Goal: Task Accomplishment & Management: Manage account settings

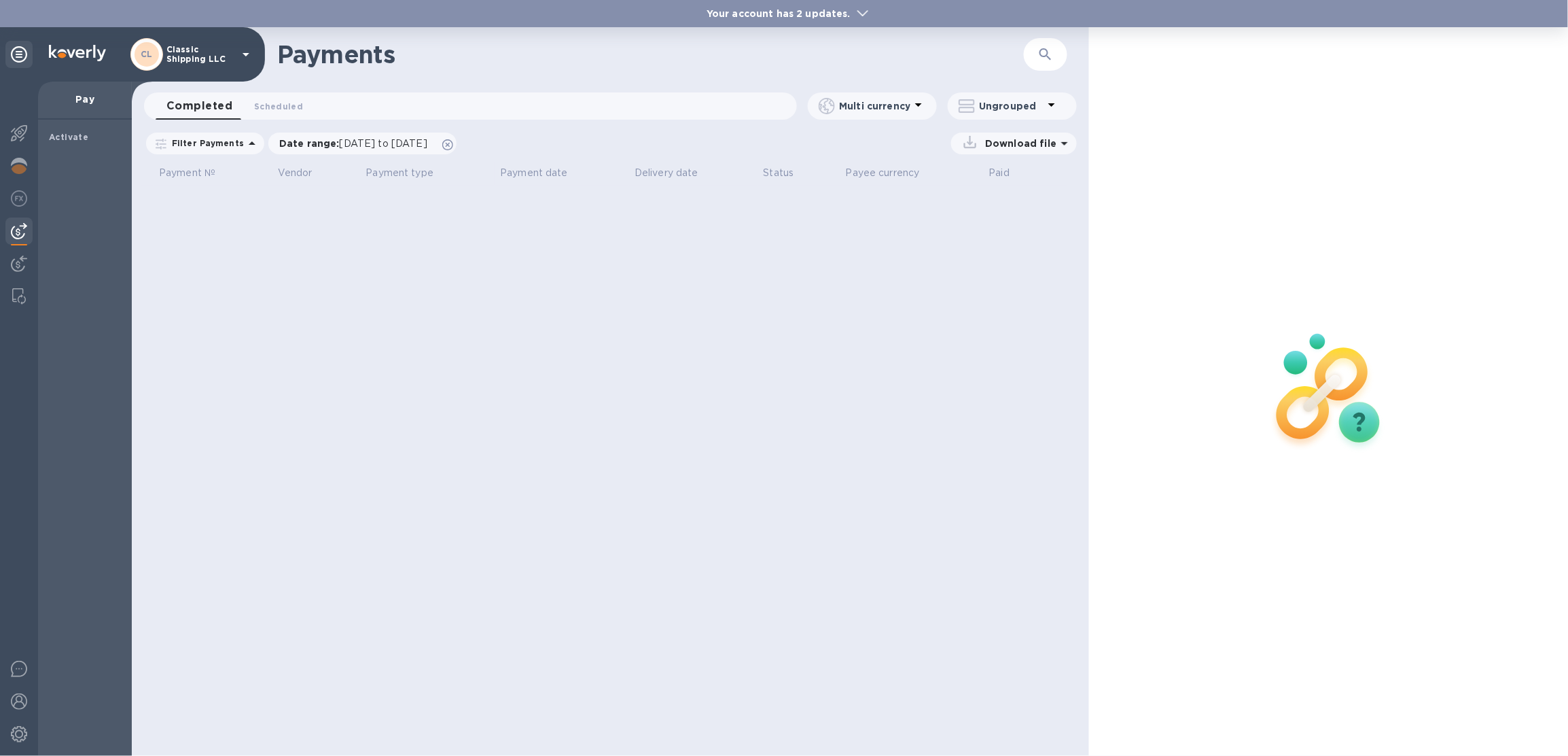
click at [222, 49] on p "Classic Shipping LLC" at bounding box center [201, 54] width 68 height 19
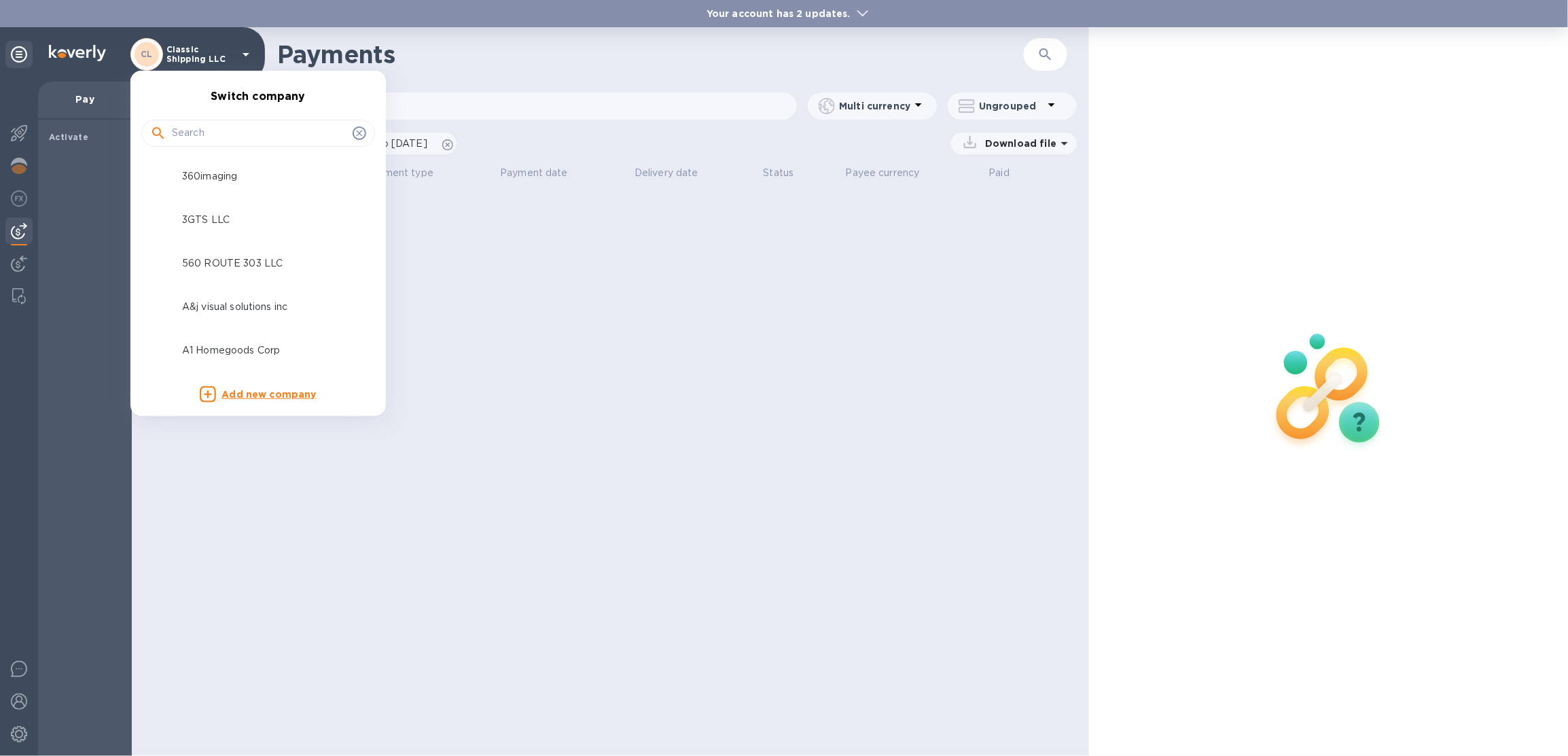
click at [240, 138] on input "text" at bounding box center [259, 133] width 175 height 20
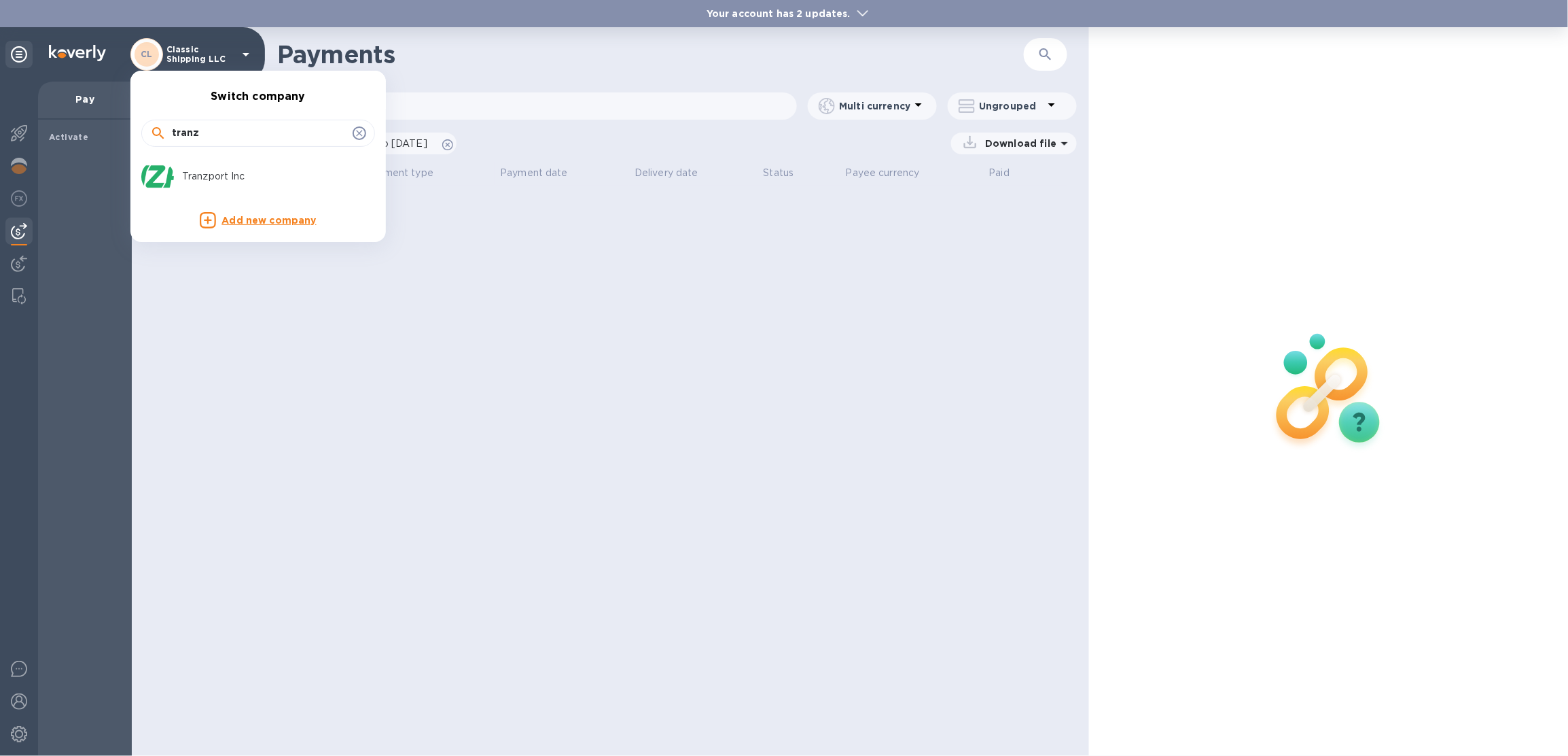
type input "tranz"
click at [297, 172] on p "Tranzport Inc" at bounding box center [268, 177] width 171 height 14
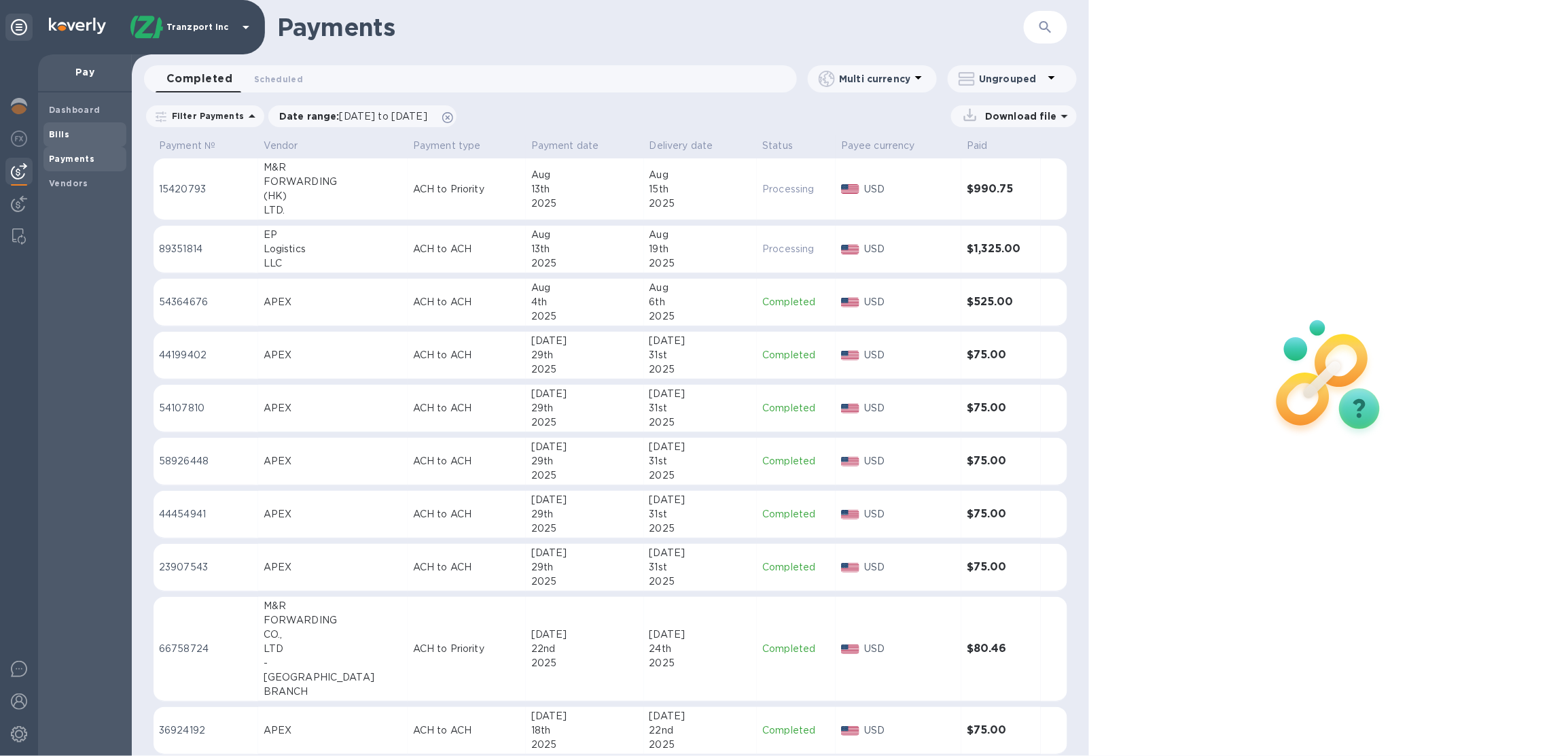
click at [69, 141] on span "Bills" at bounding box center [85, 134] width 72 height 13
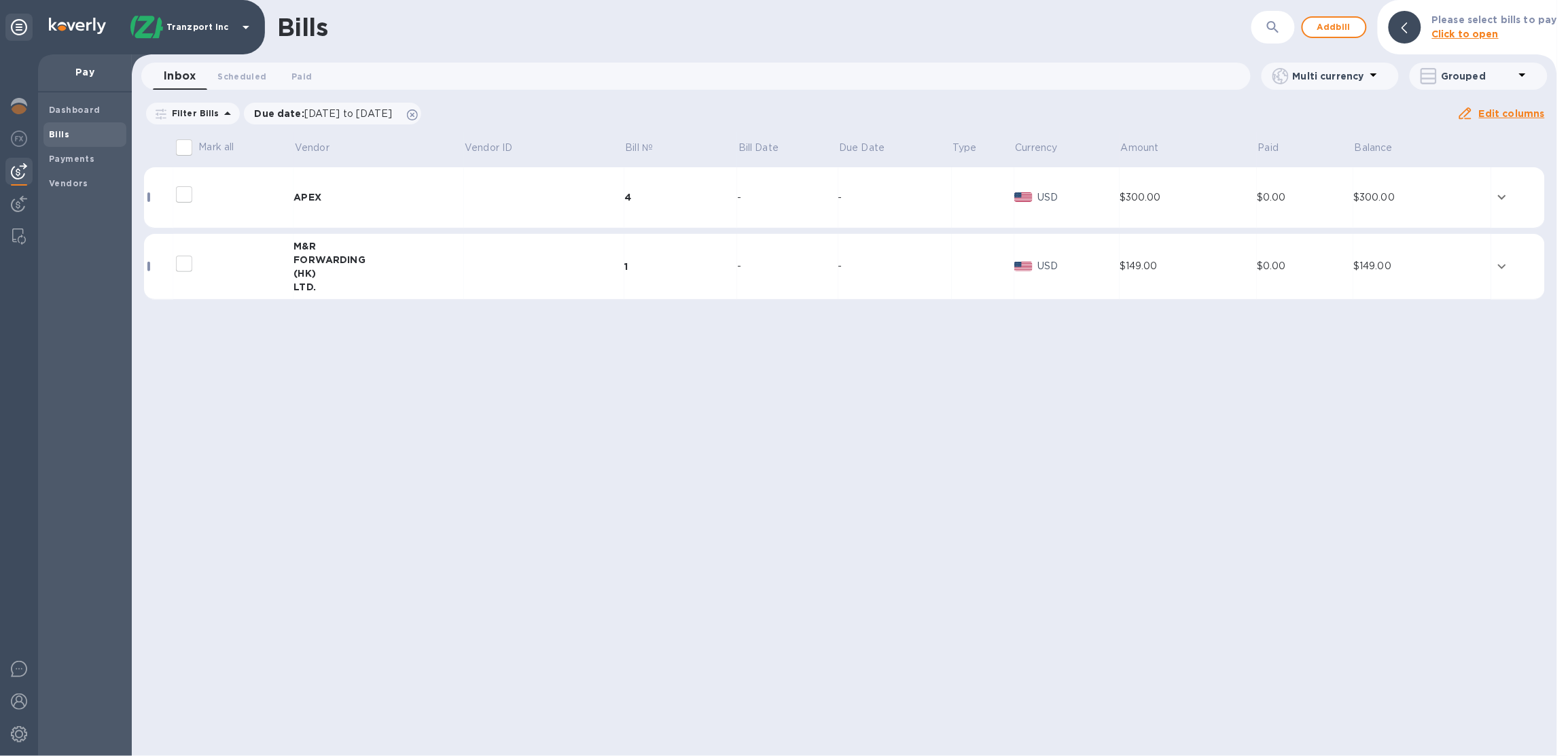
click at [474, 194] on td at bounding box center [544, 198] width 160 height 61
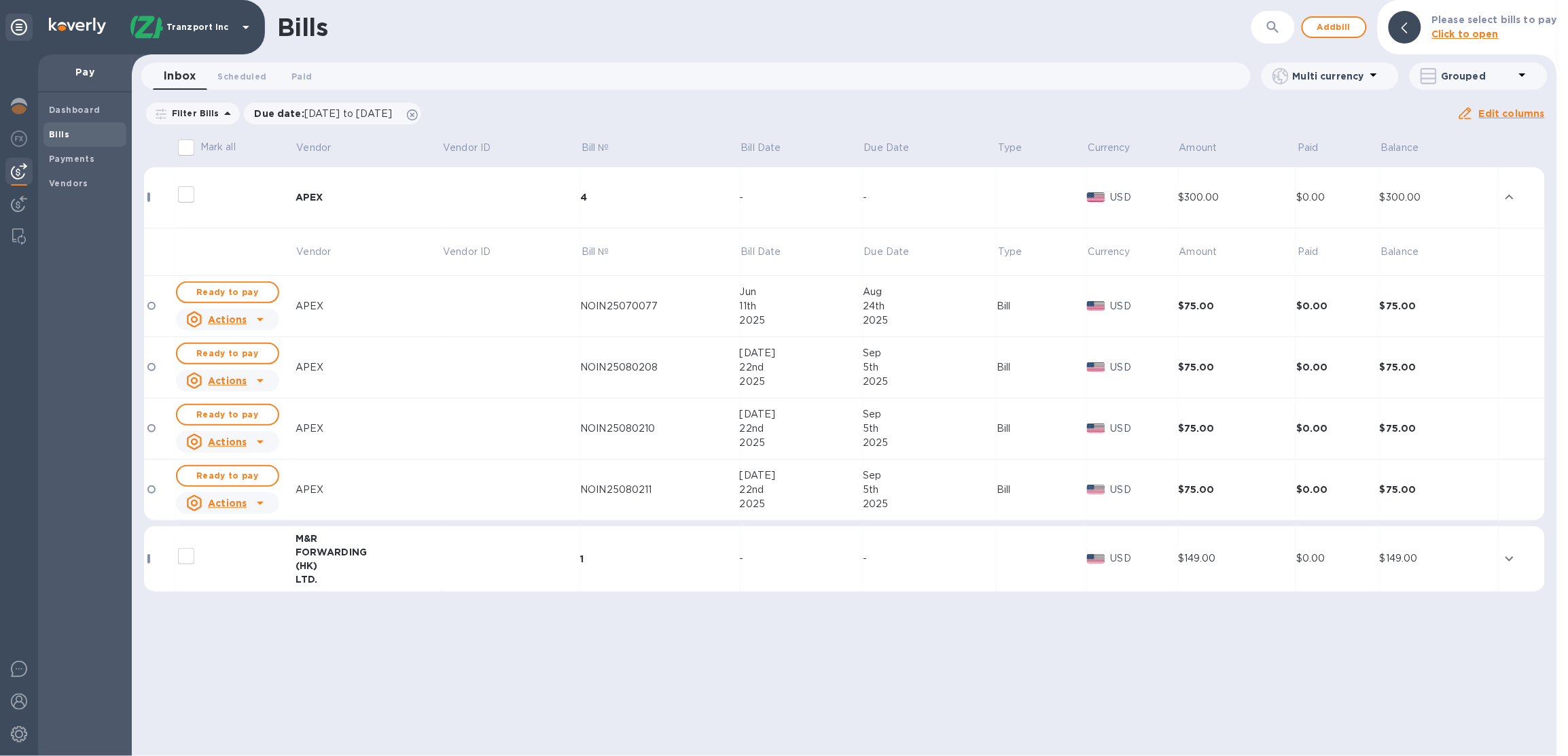
click at [724, 285] on td "NOIN25070077" at bounding box center [660, 307] width 159 height 61
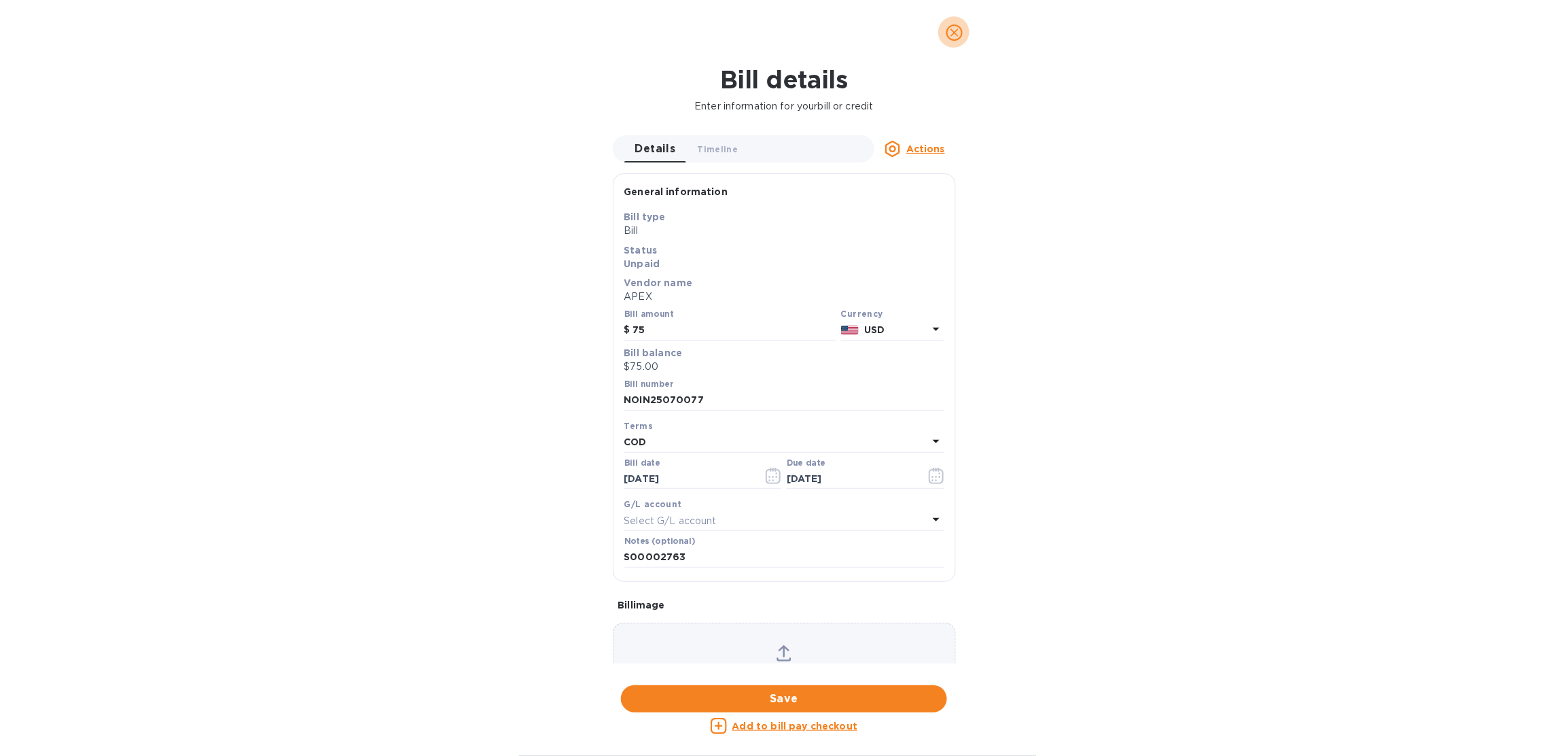
click at [958, 28] on icon "close" at bounding box center [954, 33] width 13 height 13
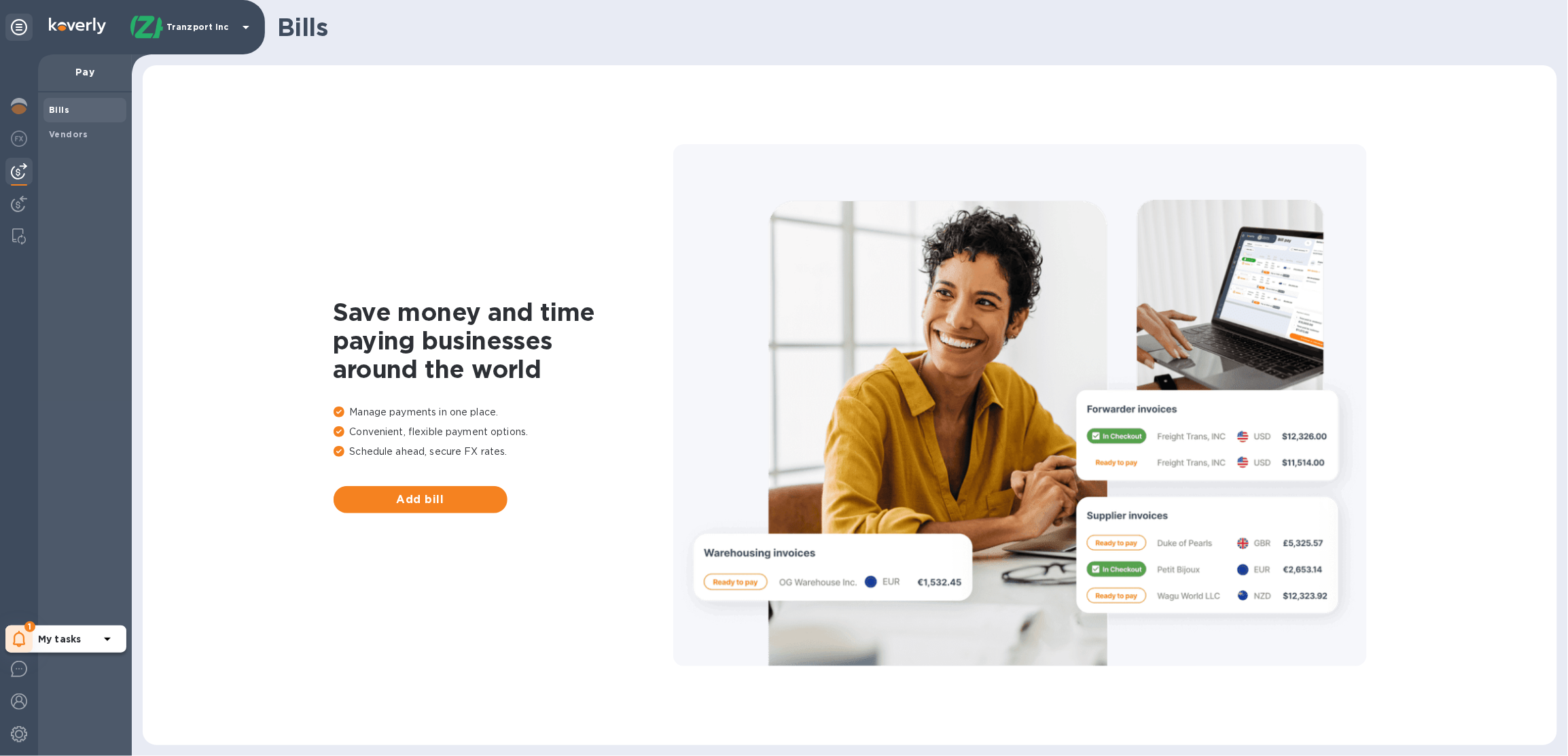
click at [11, 651] on div "1" at bounding box center [19, 639] width 27 height 27
click at [83, 585] on div "My tasks 1 You have pending companies." at bounding box center [114, 586] width 201 height 45
click at [83, 591] on p "You have pending companies." at bounding box center [108, 597] width 140 height 14
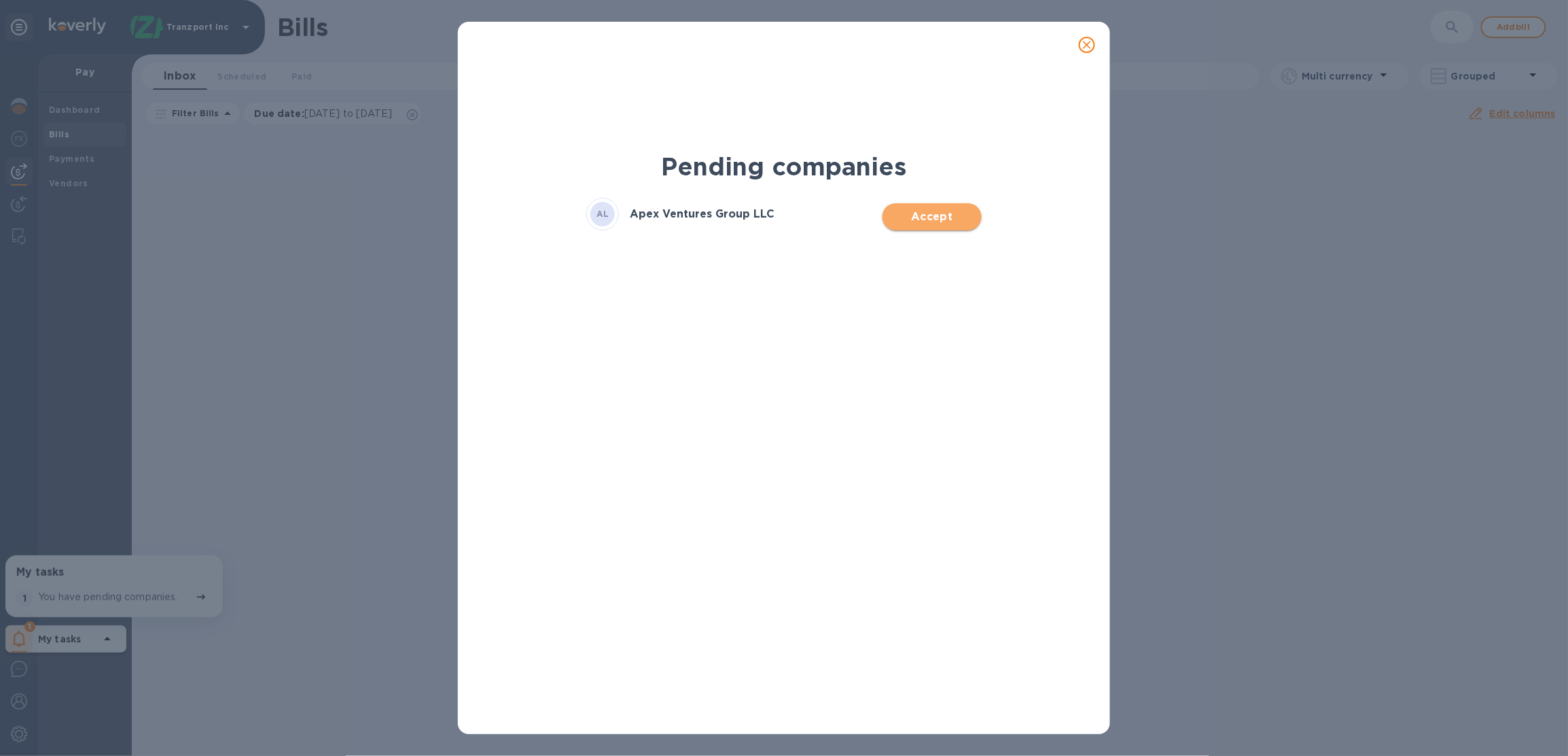
click at [898, 215] on span "Accept" at bounding box center [932, 216] width 77 height 16
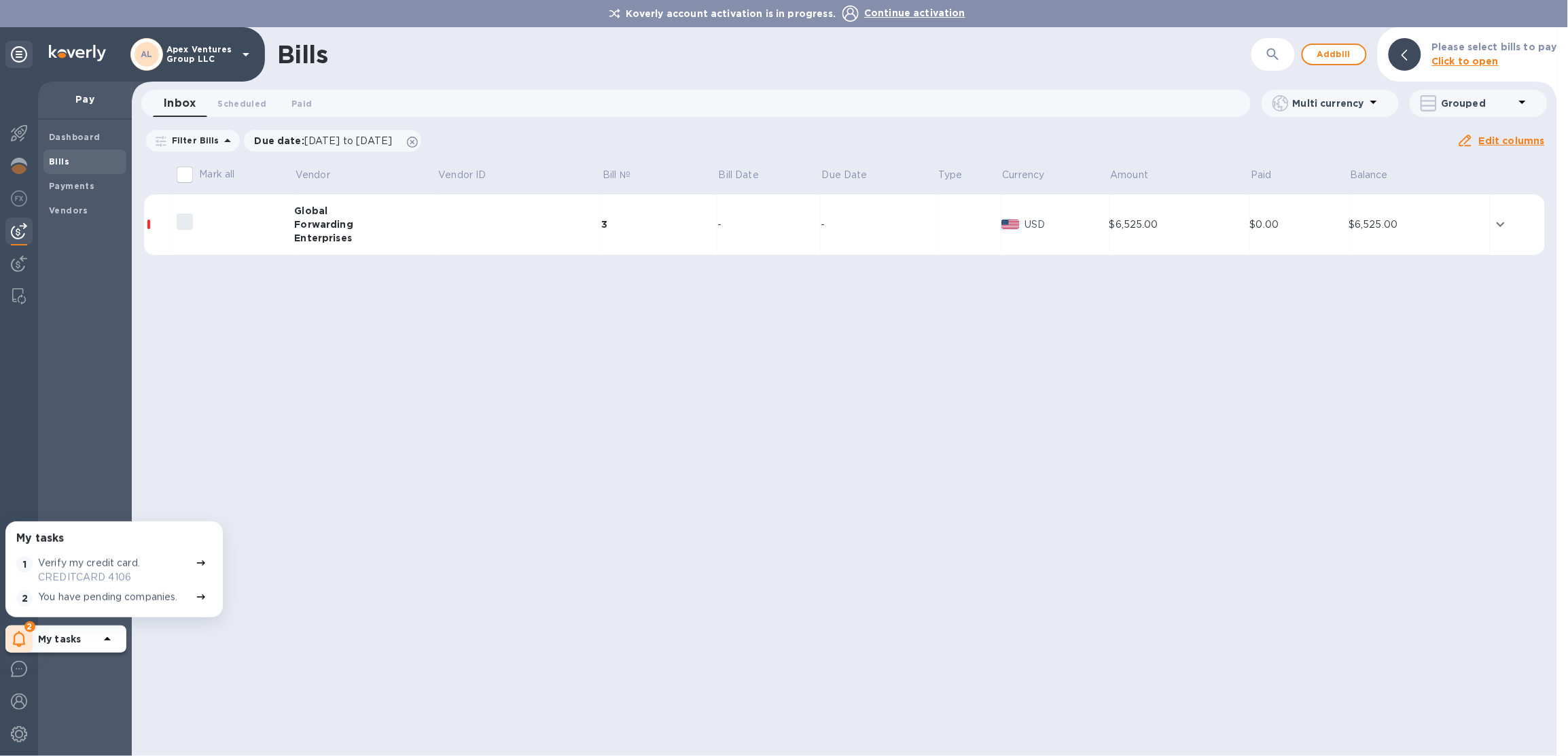
click at [908, 9] on span "Continue activation" at bounding box center [915, 13] width 101 height 11
